Goal: Task Accomplishment & Management: Manage account settings

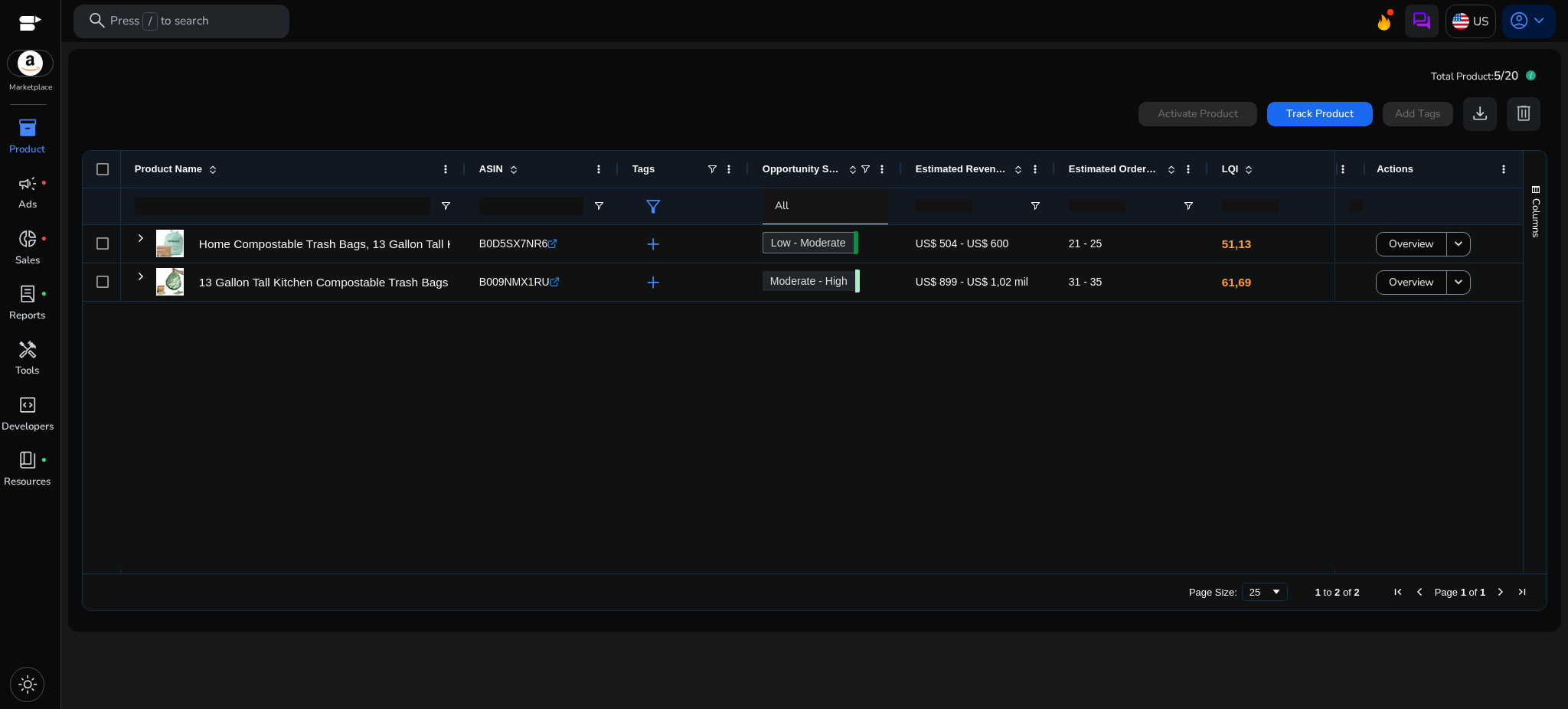
drag, startPoint x: 1300, startPoint y: 169, endPoint x: 1381, endPoint y: 178, distance: 81.5
click at [1381, 178] on div "Actions BSR 1" at bounding box center [1429, 170] width 188 height 37
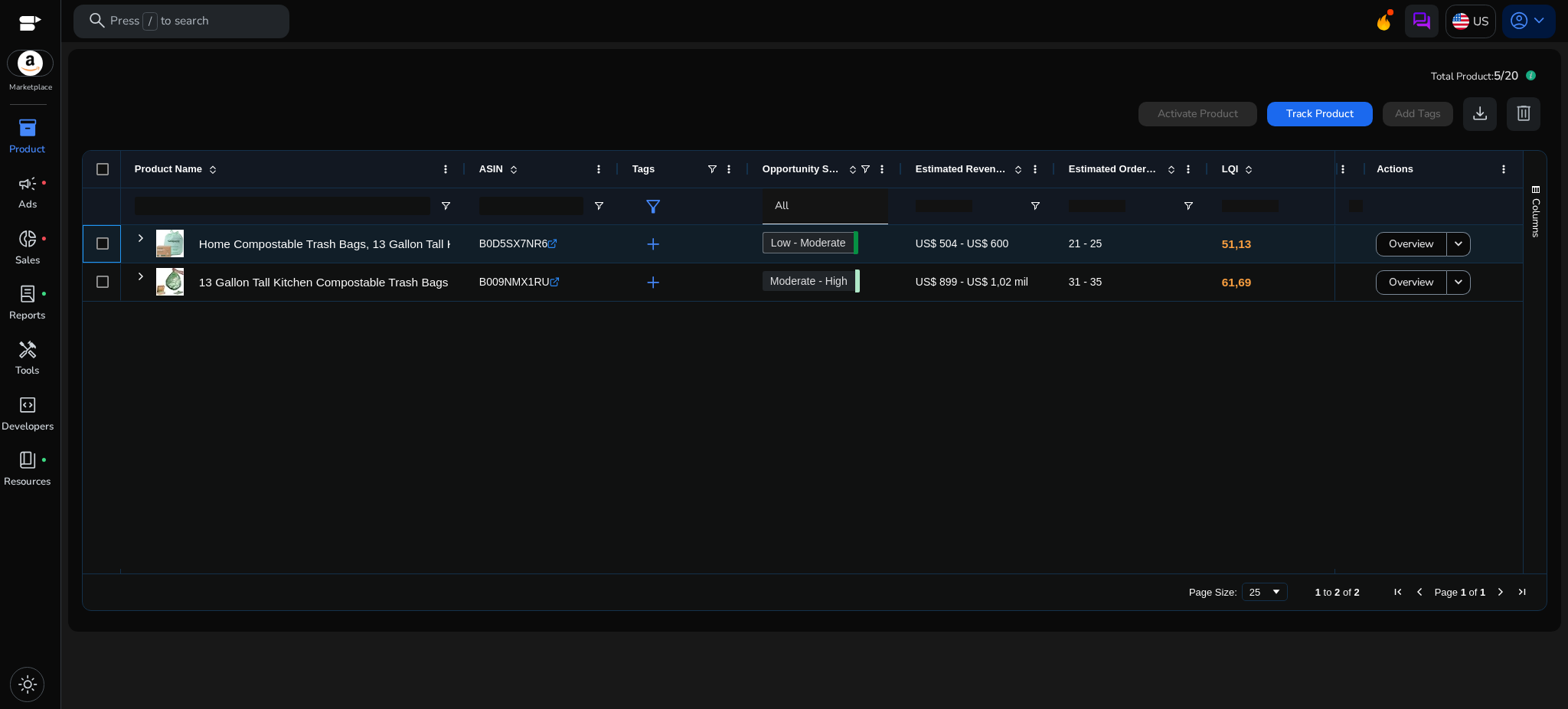
click at [109, 250] on div at bounding box center [102, 243] width 38 height 38
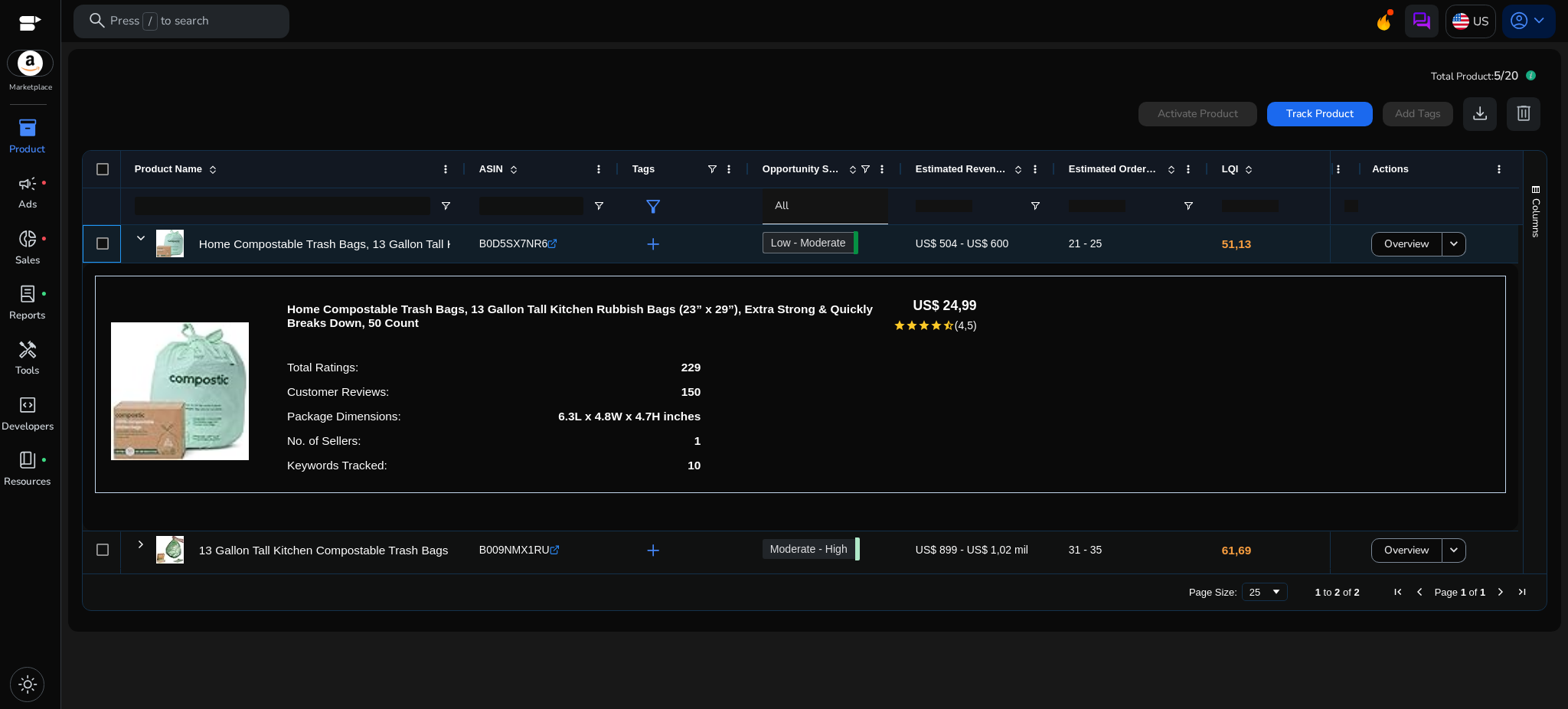
click at [103, 250] on div at bounding box center [102, 243] width 12 height 31
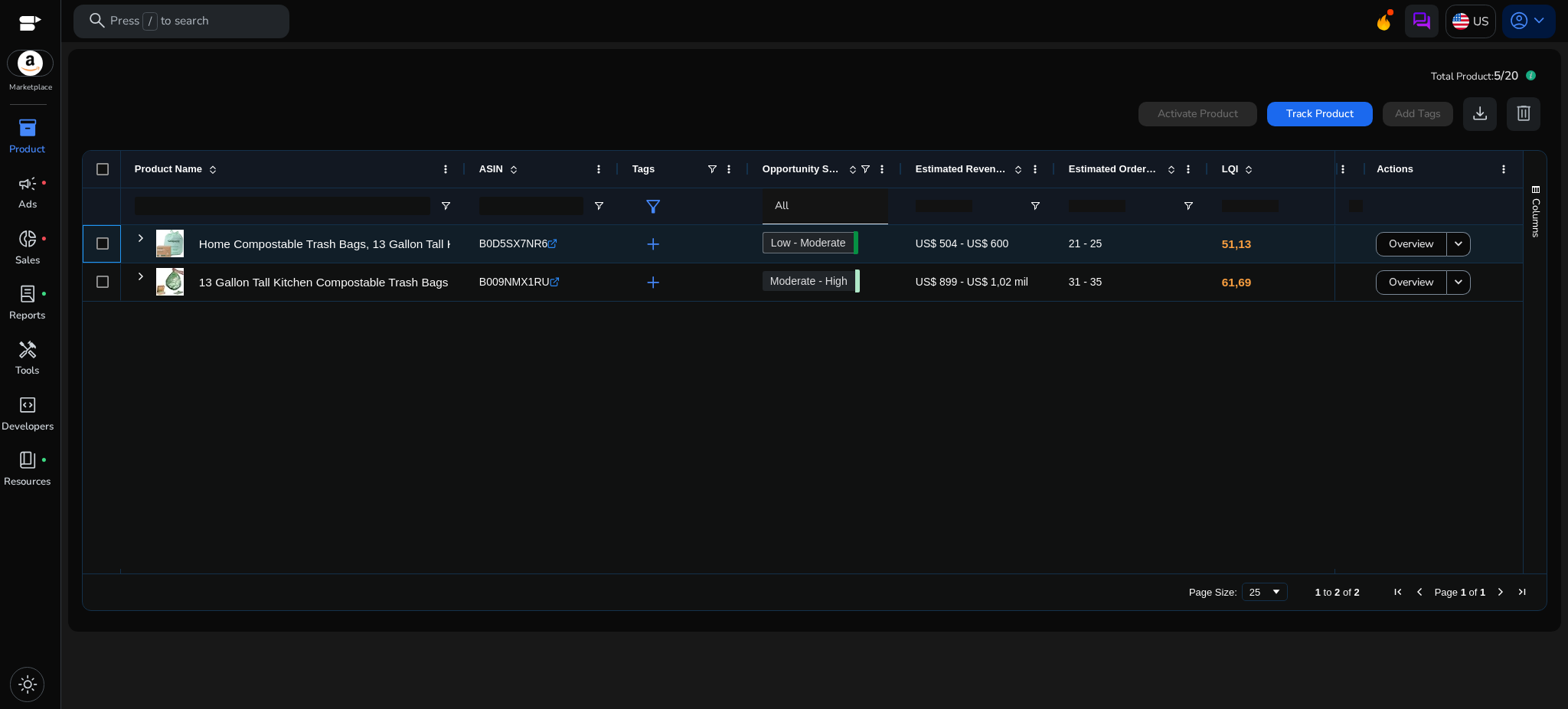
click at [108, 250] on div at bounding box center [102, 243] width 12 height 31
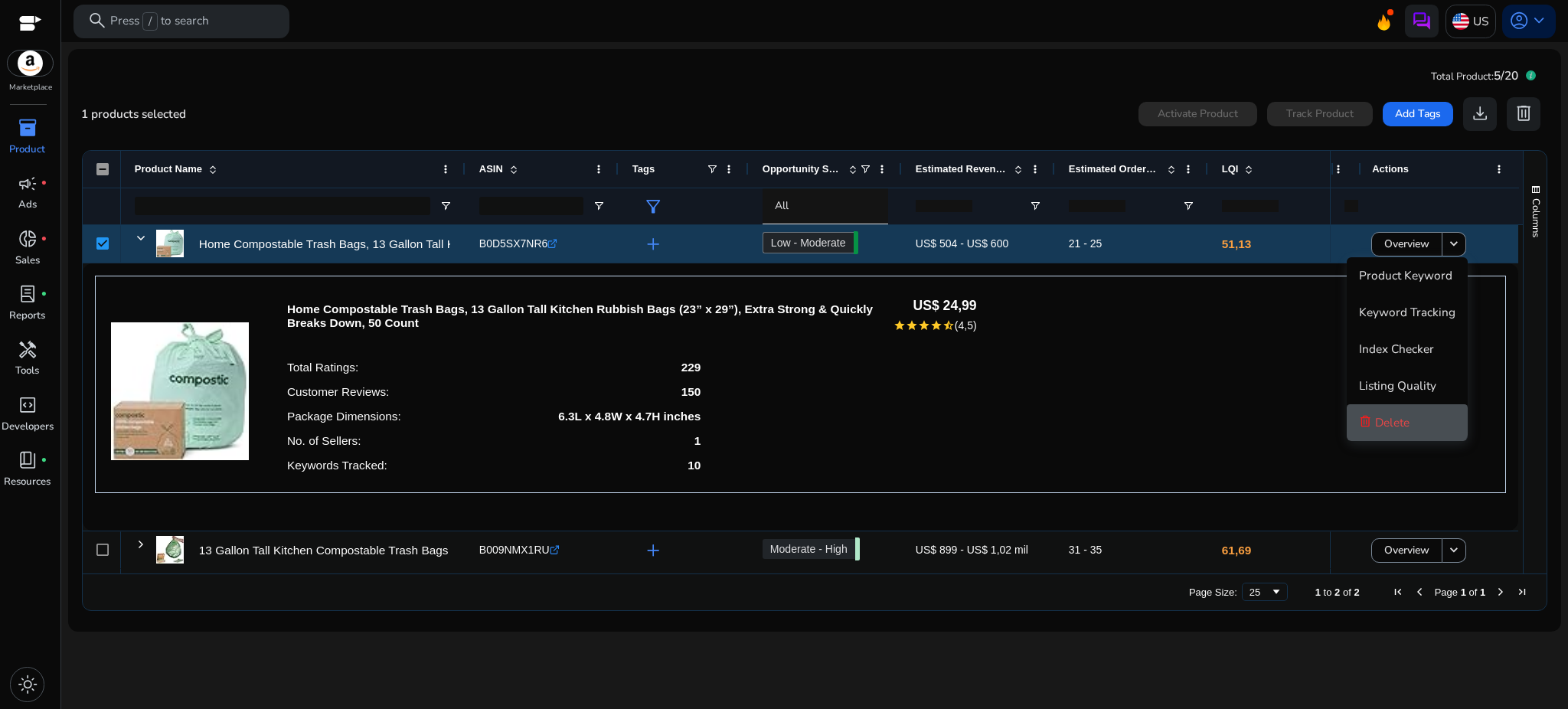
click at [1398, 409] on span "Delete" at bounding box center [1392, 423] width 34 height 30
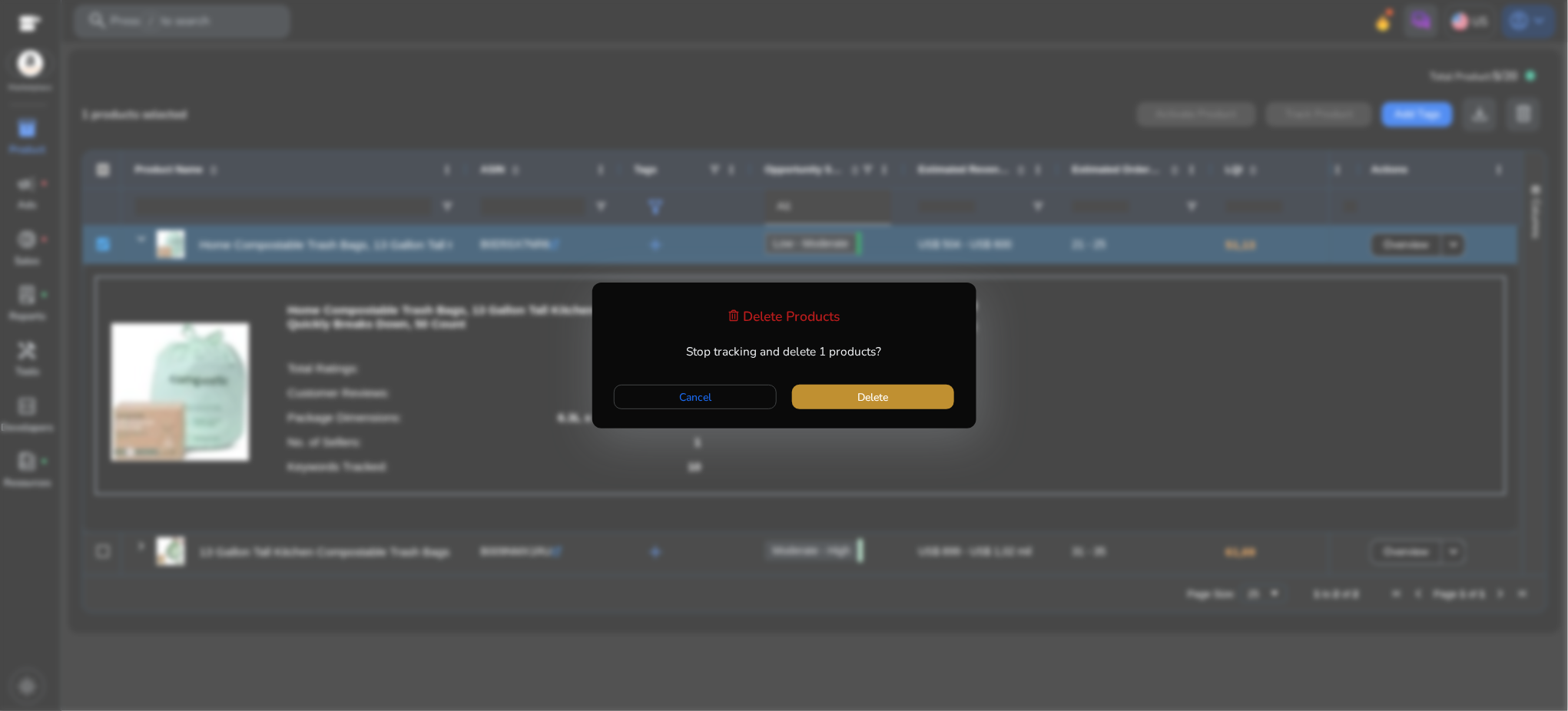
click at [916, 401] on span "button" at bounding box center [874, 397] width 162 height 37
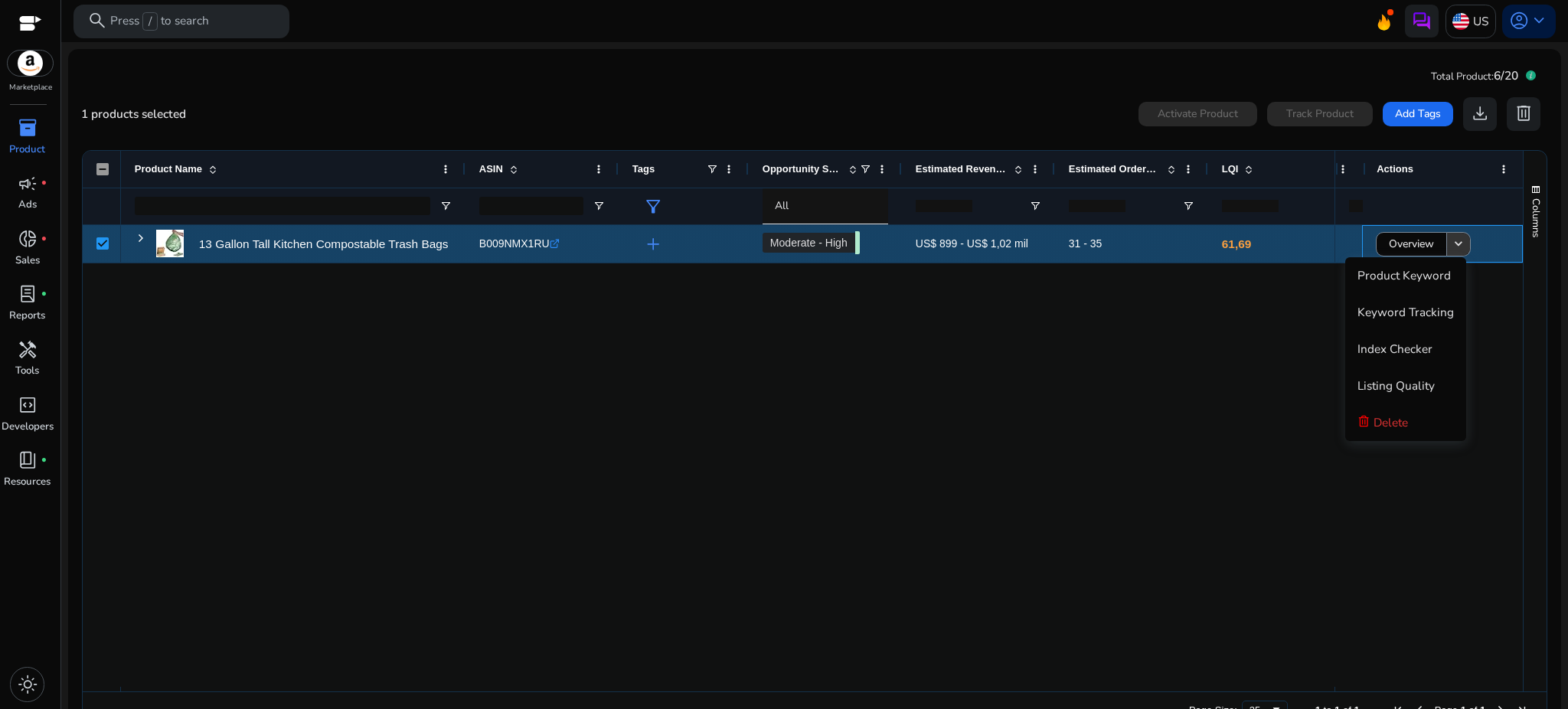
click at [1458, 248] on mat-icon "keyboard_arrow_down" at bounding box center [1458, 244] width 15 height 15
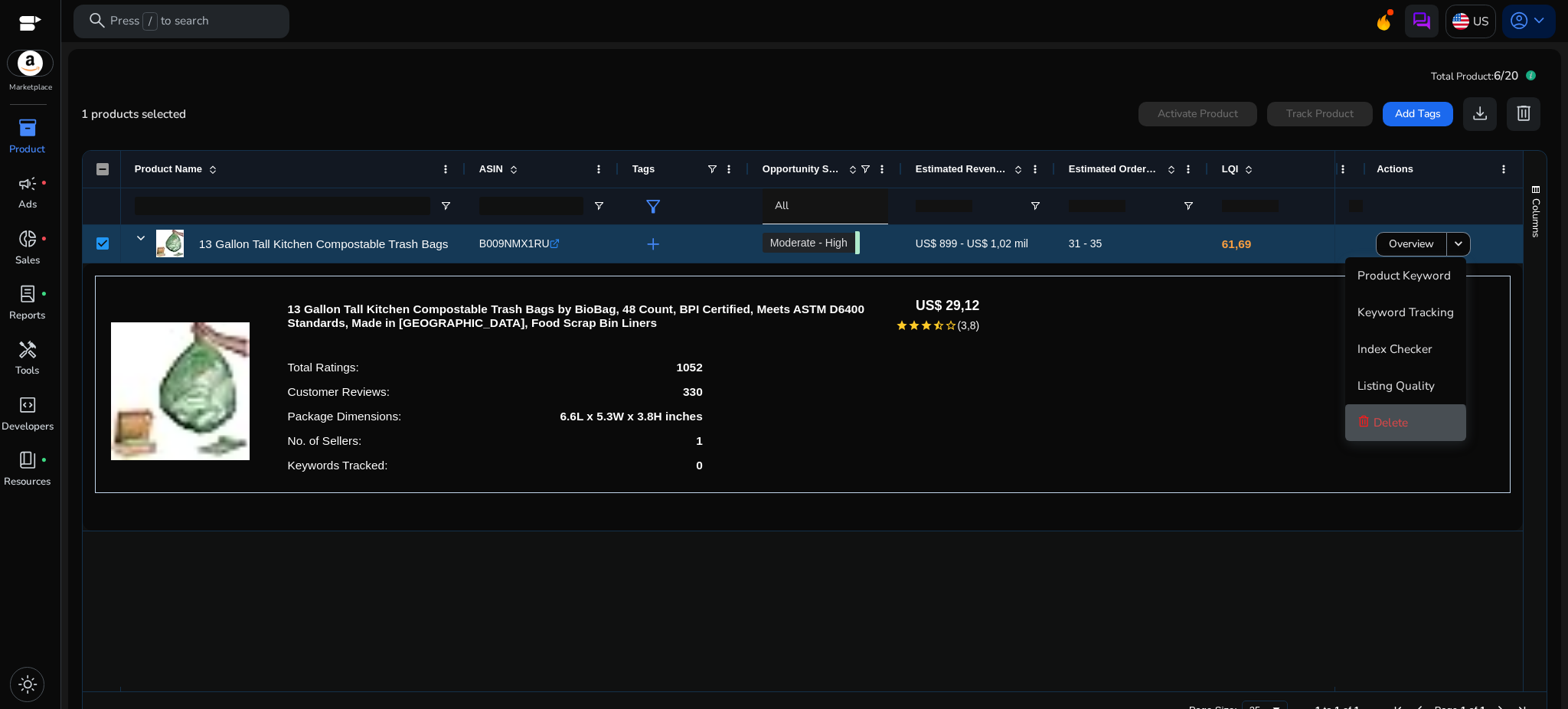
click at [1391, 430] on span "Delete" at bounding box center [1390, 423] width 34 height 30
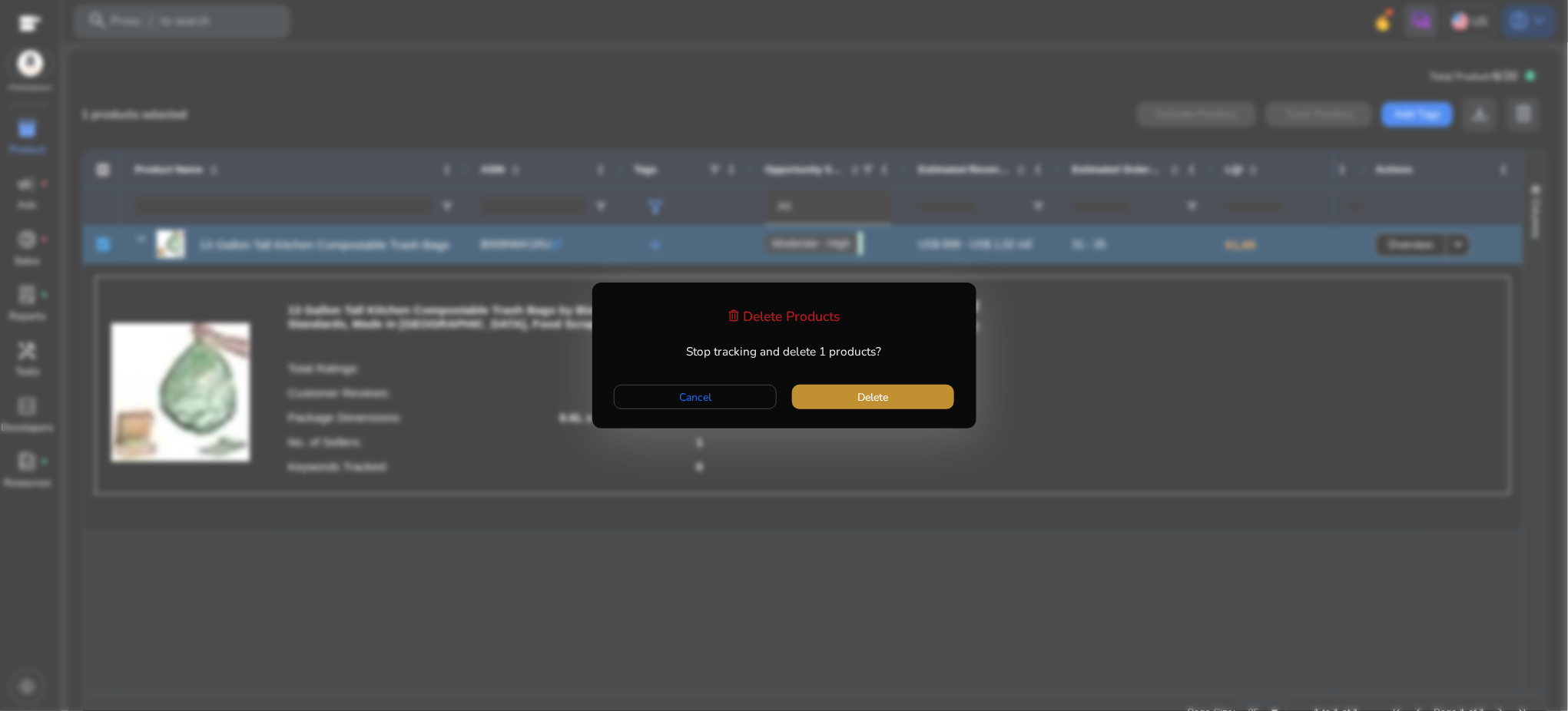
click at [898, 400] on span "button" at bounding box center [874, 397] width 162 height 37
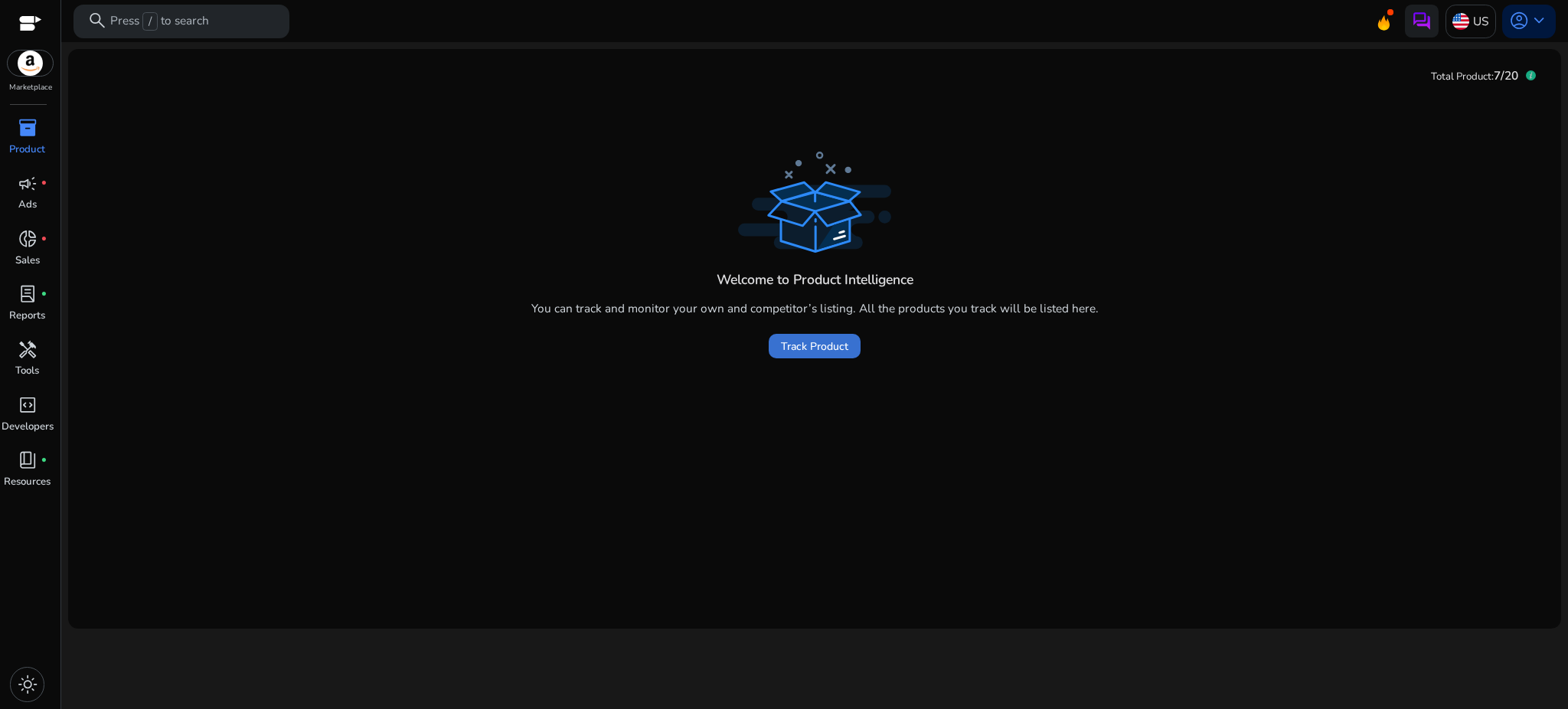
click at [822, 348] on span "Track Product" at bounding box center [814, 346] width 67 height 16
